Goal: Check status: Check status

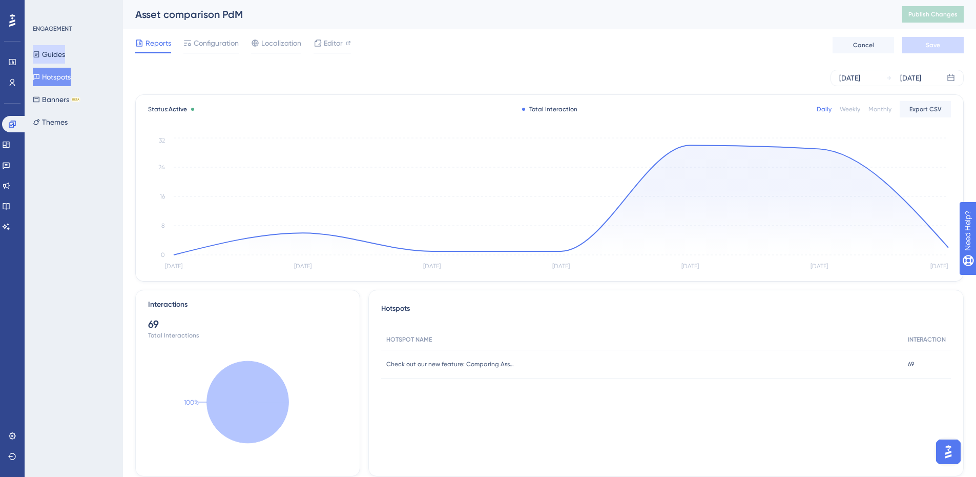
click at [50, 52] on button "Guides" at bounding box center [49, 54] width 32 height 18
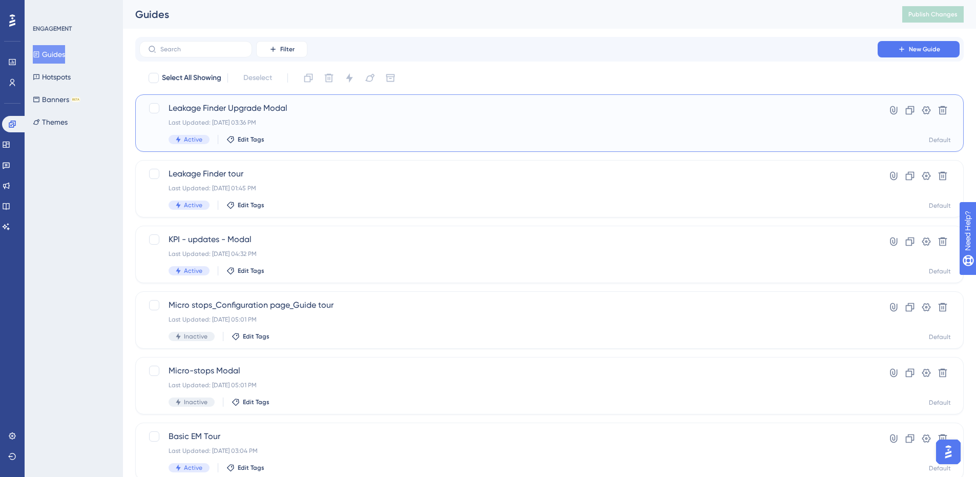
click at [346, 123] on div "Last Updated: [DATE] 03:36 PM" at bounding box center [509, 122] width 680 height 8
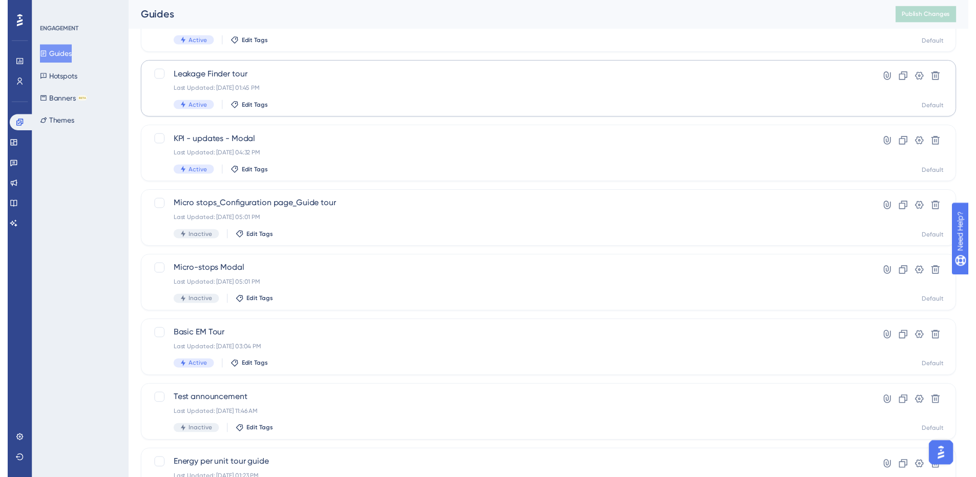
scroll to position [6, 0]
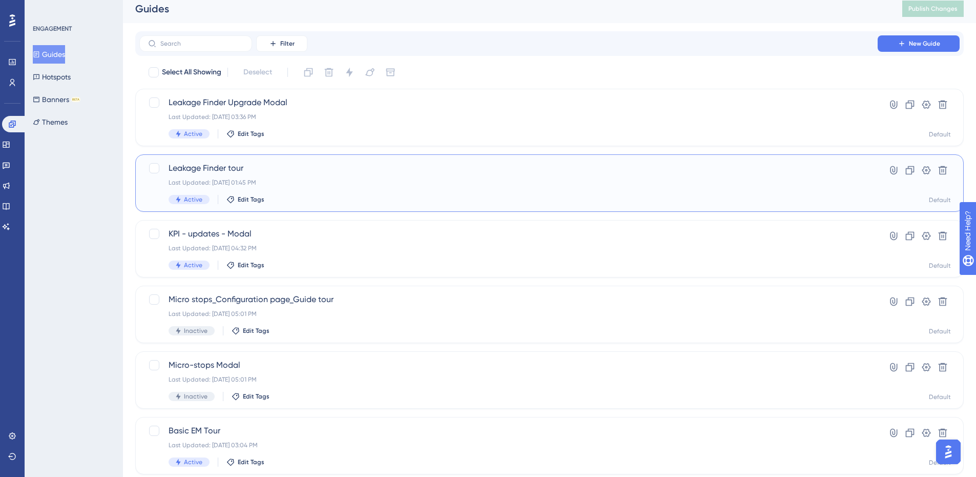
click at [288, 186] on div "Last Updated: [DATE] 01:45 PM" at bounding box center [509, 182] width 680 height 8
